Goal: Complete application form: Complete application form

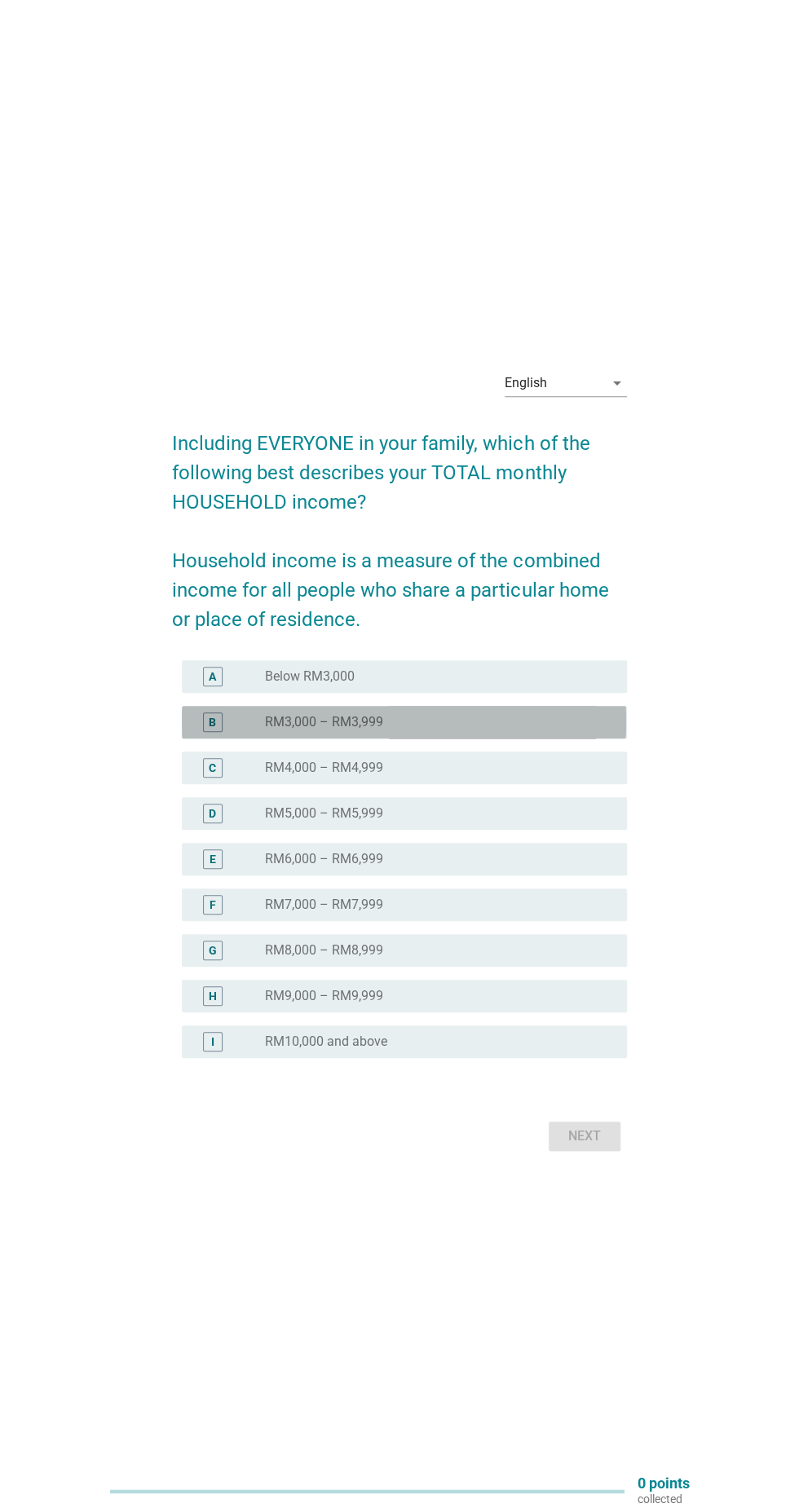
click at [543, 730] on div "radio_button_unchecked RM3,000 – RM3,999" at bounding box center [433, 722] width 336 height 16
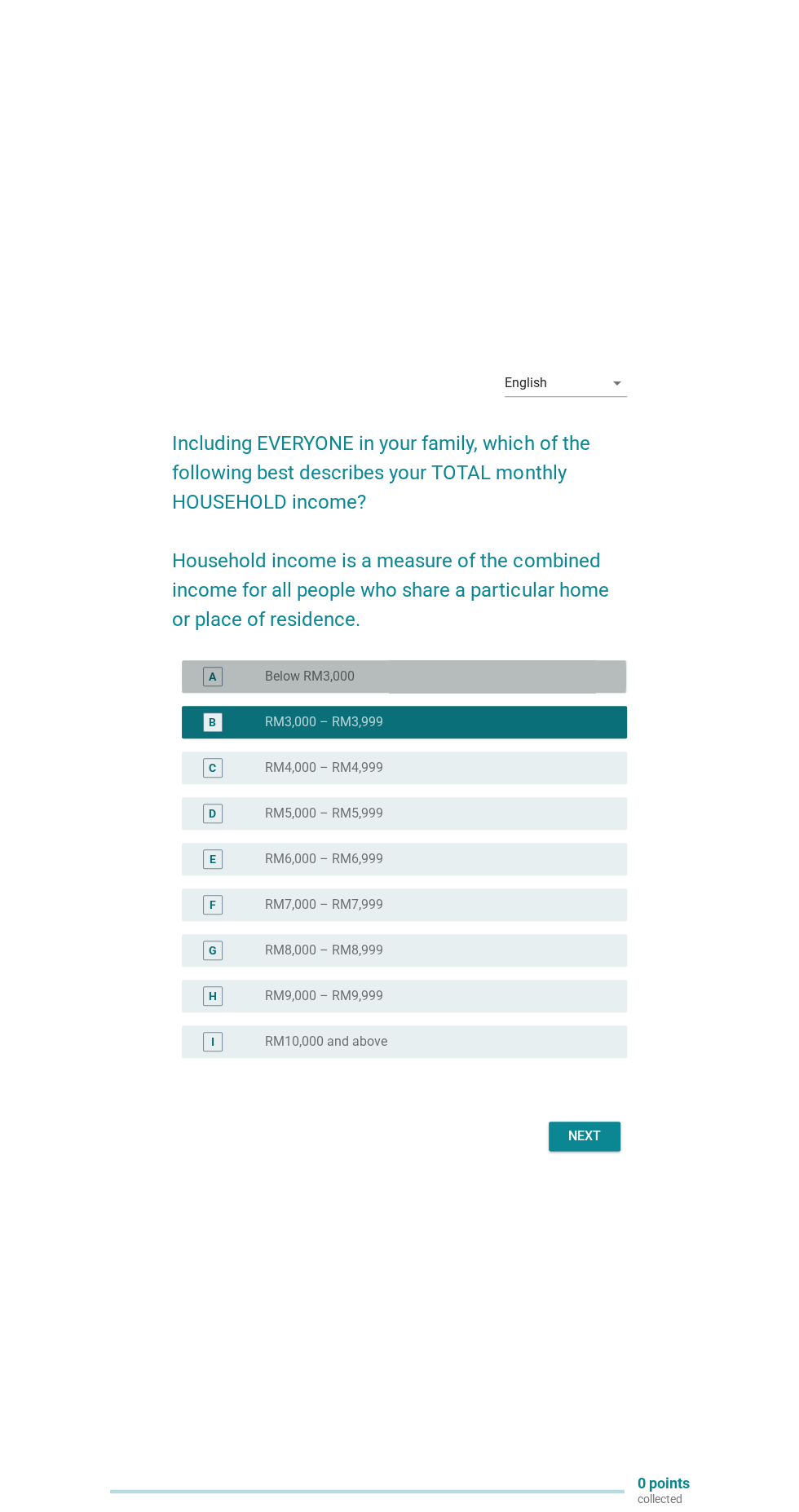
click at [562, 685] on div "radio_button_unchecked Below RM3,000" at bounding box center [433, 676] width 336 height 16
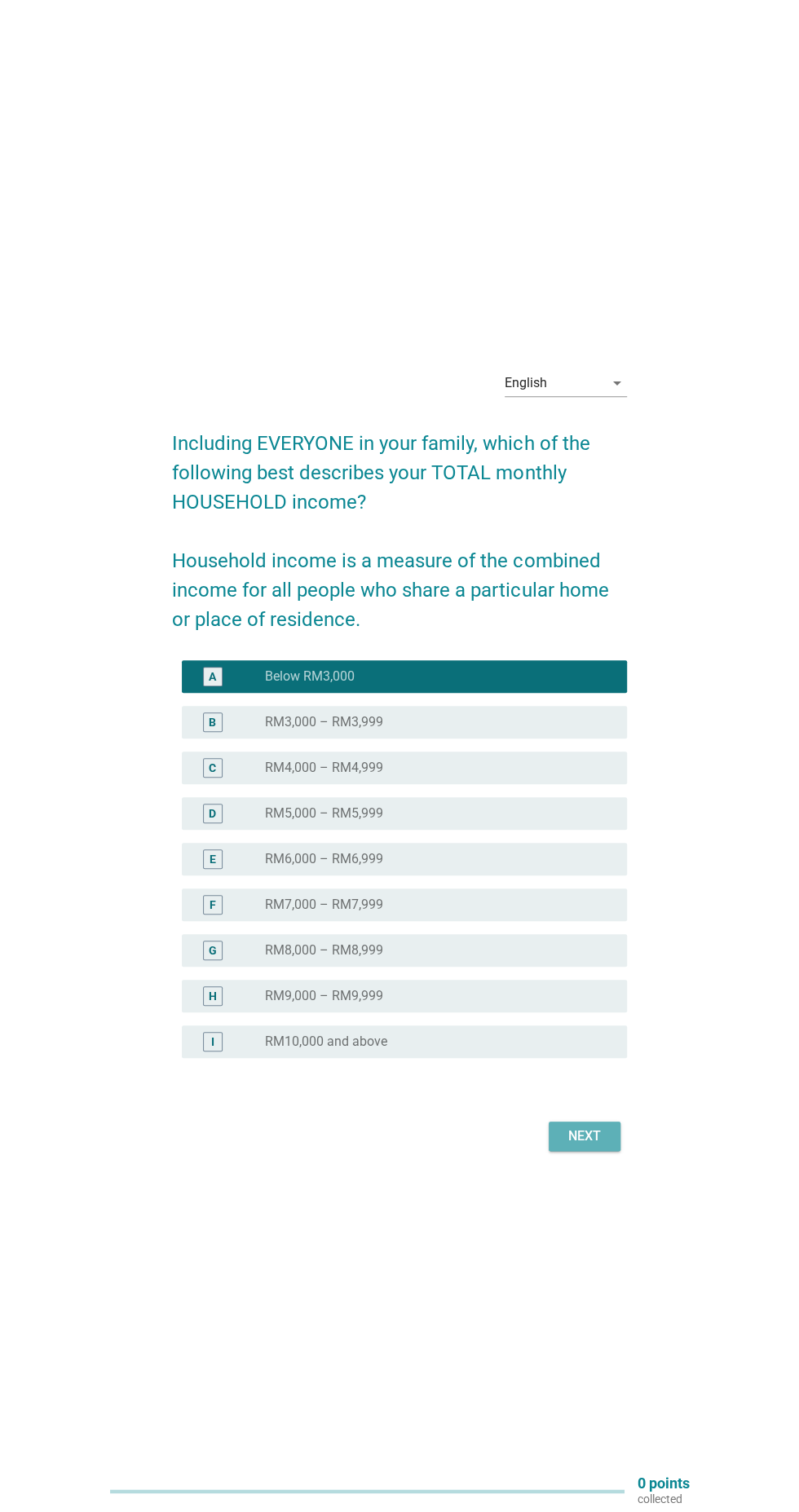
click at [602, 1146] on div "Next" at bounding box center [584, 1136] width 45 height 20
